Goal: Information Seeking & Learning: Learn about a topic

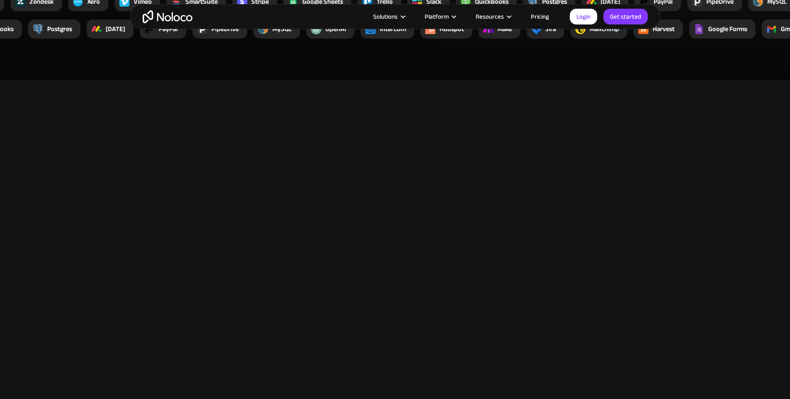
scroll to position [1706, 0]
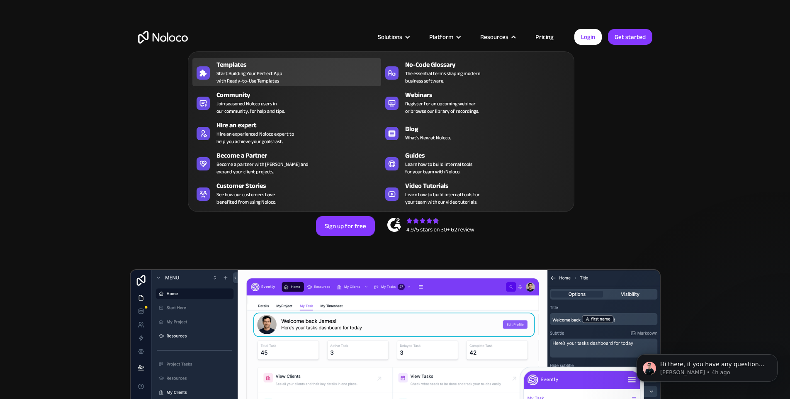
click at [285, 70] on div "Templates" at bounding box center [300, 65] width 168 height 10
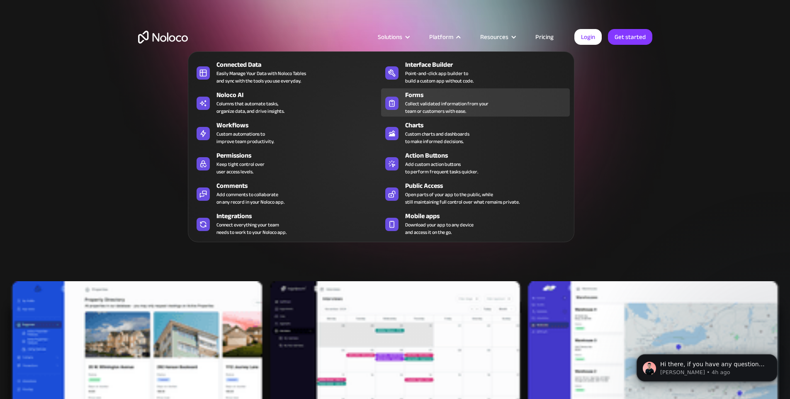
click at [418, 105] on div "Collect validated information from your team or customers with ease." at bounding box center [446, 107] width 83 height 15
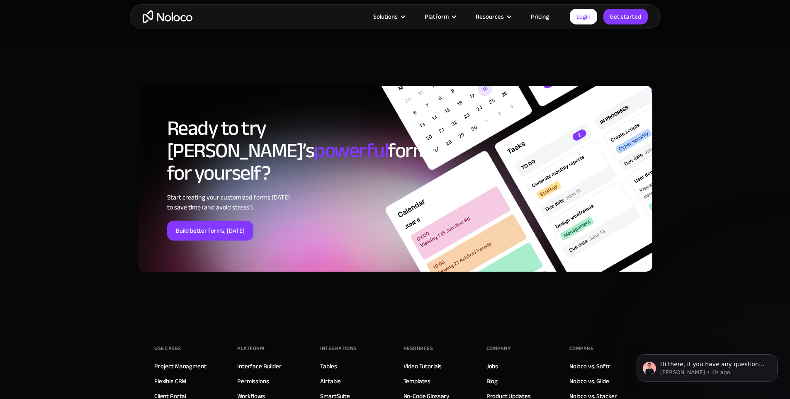
scroll to position [3154, 0]
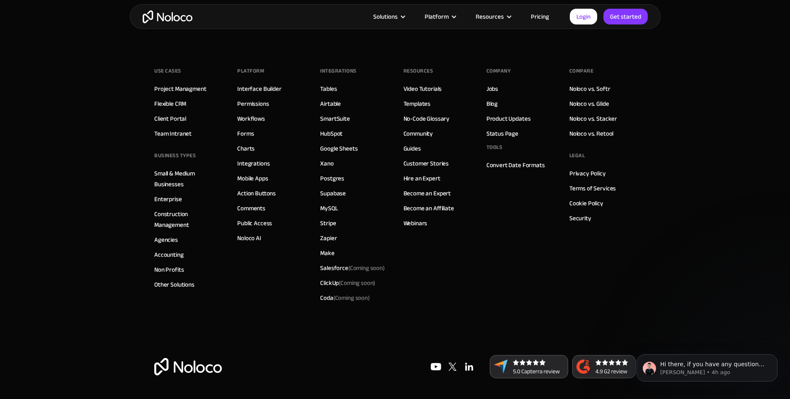
click at [654, 172] on footer "Use Cases Project Managment Flexible CRM Client Portal Team Intranet BUSINESS T…" at bounding box center [395, 219] width 790 height 359
drag, startPoint x: 740, startPoint y: 355, endPoint x: 759, endPoint y: 342, distance: 22.9
click at [747, 352] on div "Hi there, if you have any questions about our pricing, just let us know! Darrag…" at bounding box center [707, 330] width 153 height 104
click at [689, 268] on footer "Use Cases Project Managment Flexible CRM Client Portal Team Intranet BUSINESS T…" at bounding box center [395, 219] width 790 height 359
click at [690, 270] on footer "Use Cases Project Managment Flexible CRM Client Portal Team Intranet BUSINESS T…" at bounding box center [395, 219] width 790 height 359
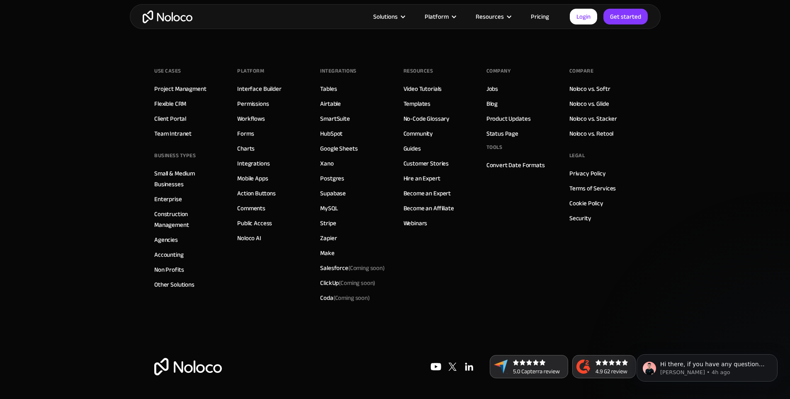
click at [705, 341] on div "Hi there, if you have any questions about our pricing, just let us know! Darrag…" at bounding box center [707, 330] width 153 height 104
click at [726, 370] on p "Darragh • 4h ago" at bounding box center [713, 372] width 107 height 7
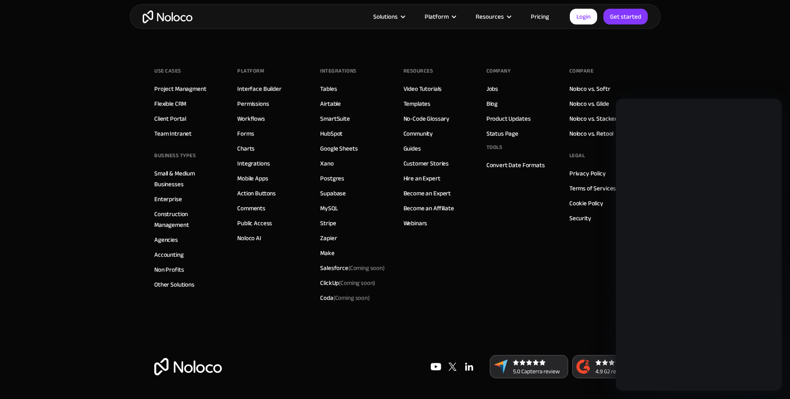
scroll to position [0, 0]
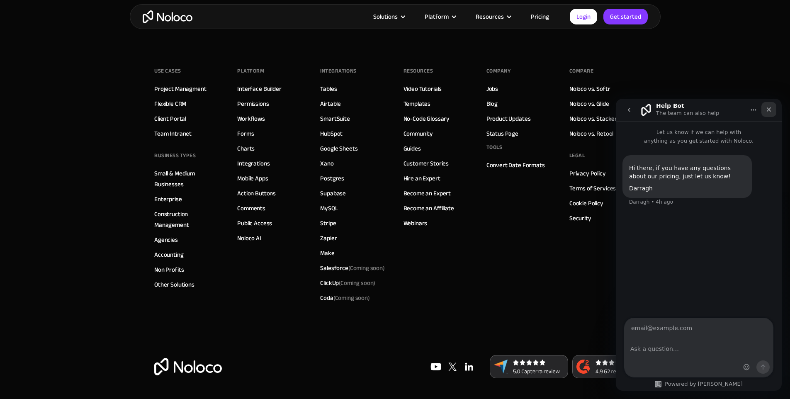
click at [769, 109] on icon "Close" at bounding box center [769, 109] width 5 height 5
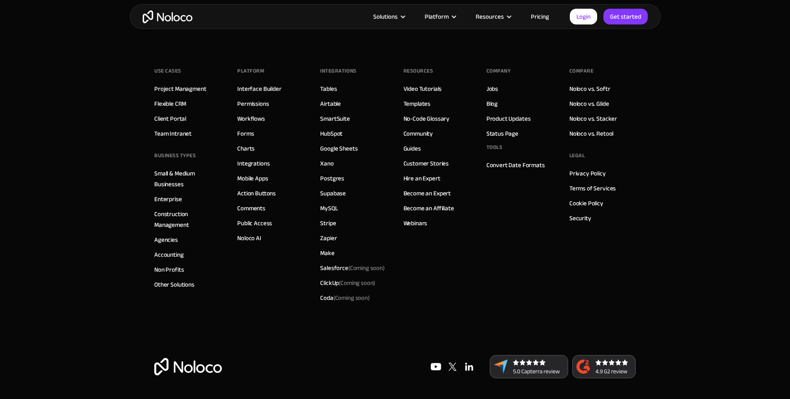
click at [720, 222] on footer "Use Cases Project Managment Flexible CRM Client Portal Team Intranet BUSINESS T…" at bounding box center [395, 219] width 790 height 359
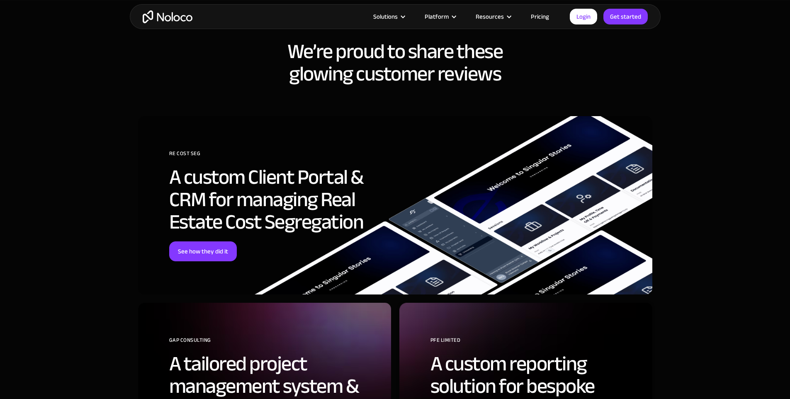
scroll to position [2051, 0]
